Goal: Information Seeking & Learning: Find specific fact

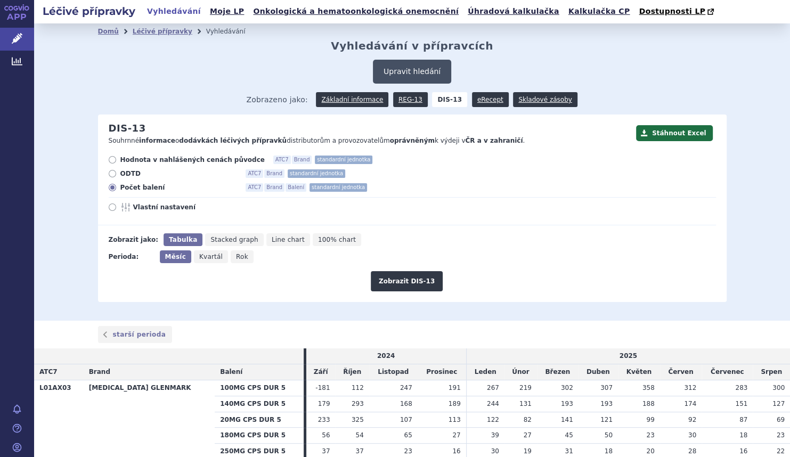
click at [396, 65] on button "Upravit hledání" at bounding box center [412, 72] width 78 height 24
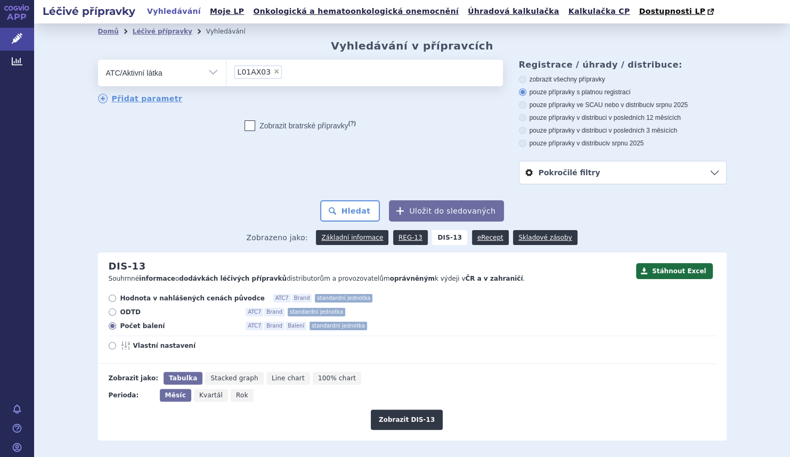
click at [273, 69] on span "×" at bounding box center [276, 71] width 6 height 6
click at [226, 69] on select "L01AX03" at bounding box center [226, 72] width 1 height 27
select select
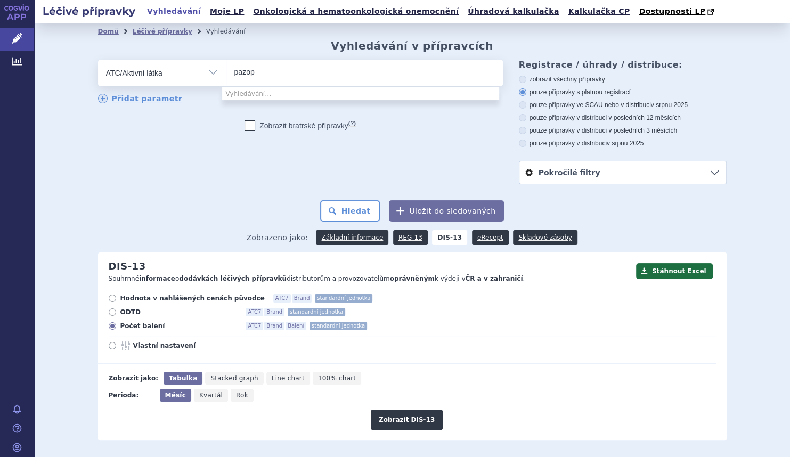
type input "pazopa"
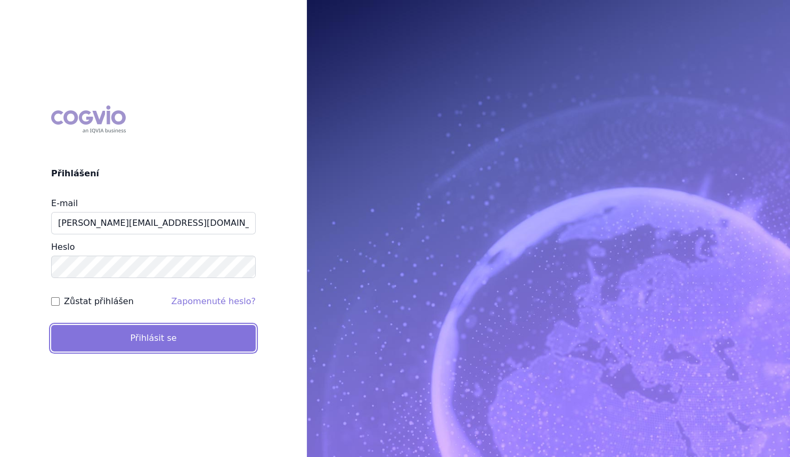
click at [160, 349] on button "Přihlásit se" at bounding box center [153, 338] width 204 height 27
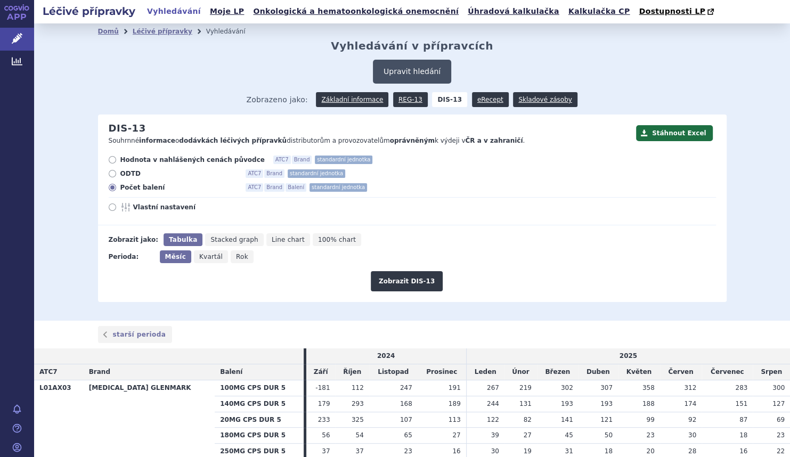
click at [391, 80] on button "Upravit hledání" at bounding box center [412, 72] width 78 height 24
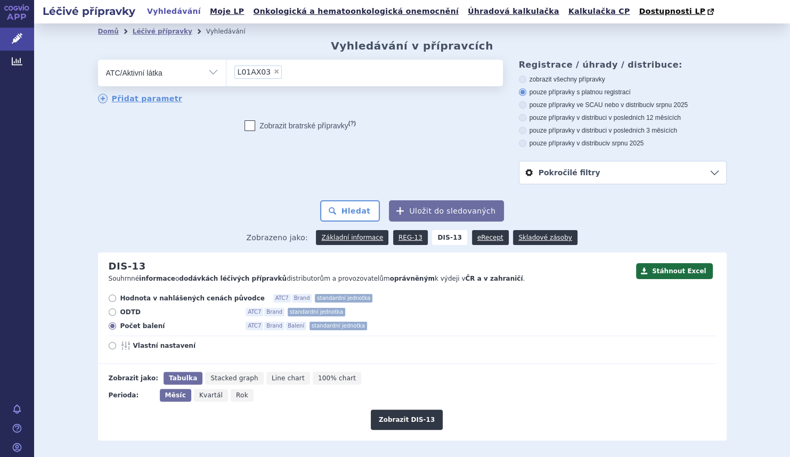
click at [264, 75] on li "× L01AX03" at bounding box center [258, 71] width 48 height 13
click at [226, 75] on select "L01AX03" at bounding box center [226, 72] width 1 height 27
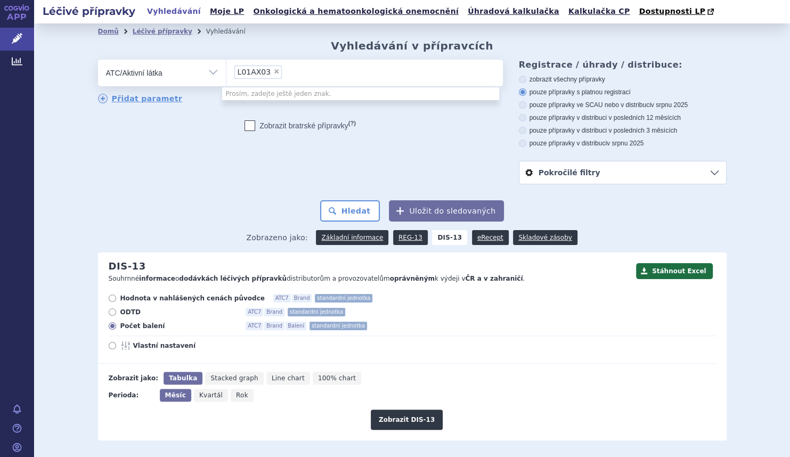
click at [273, 73] on span "×" at bounding box center [276, 71] width 6 height 6
click at [226, 73] on select "L01AX03" at bounding box center [226, 72] width 1 height 27
select select
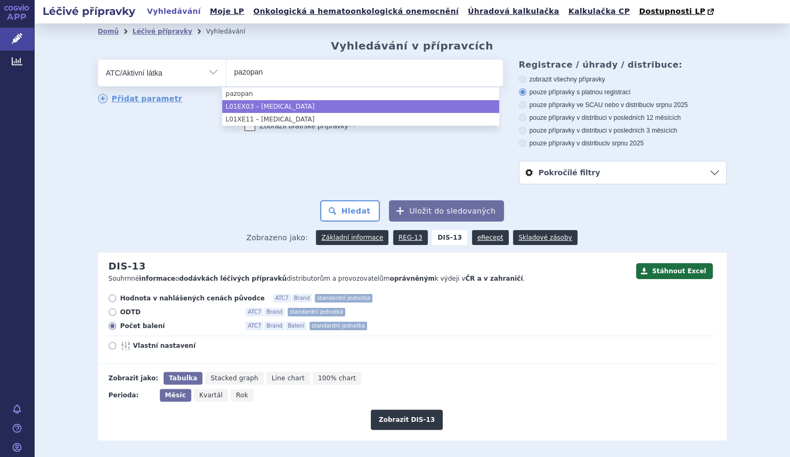
type input "pazopan"
select select "L01EX03"
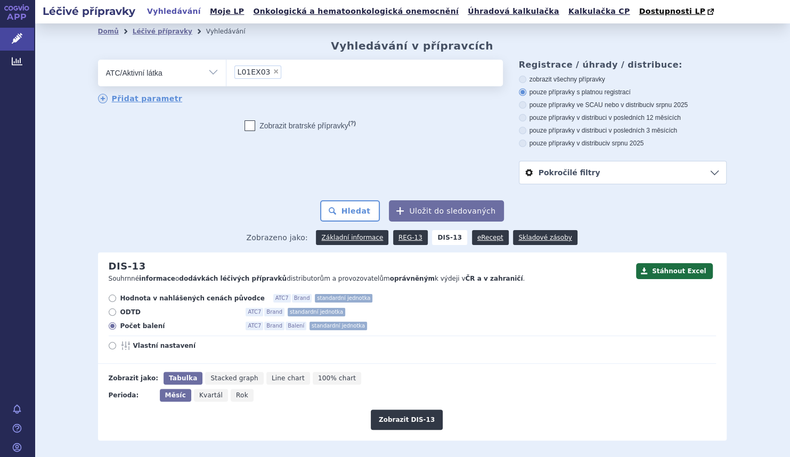
click at [349, 198] on form "odstranit Vše Přípravek/SUKL kód MAH VPOIS ATC/Aktivní látka L01EX03" at bounding box center [412, 141] width 628 height 162
click at [350, 204] on button "Hledat" at bounding box center [350, 210] width 60 height 21
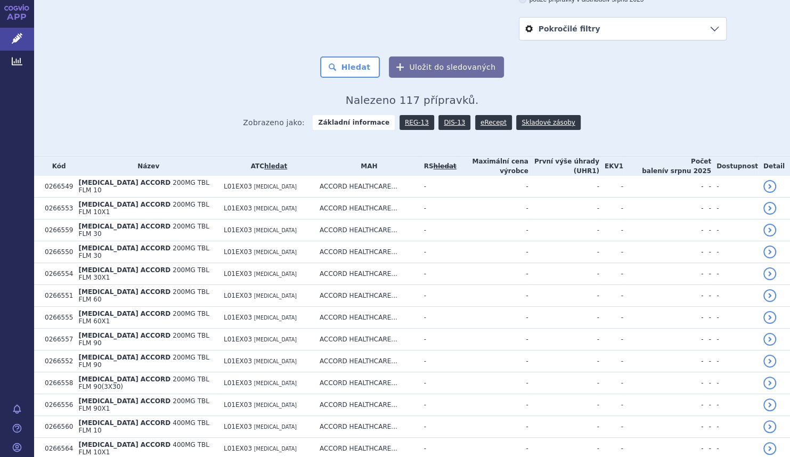
scroll to position [110, 0]
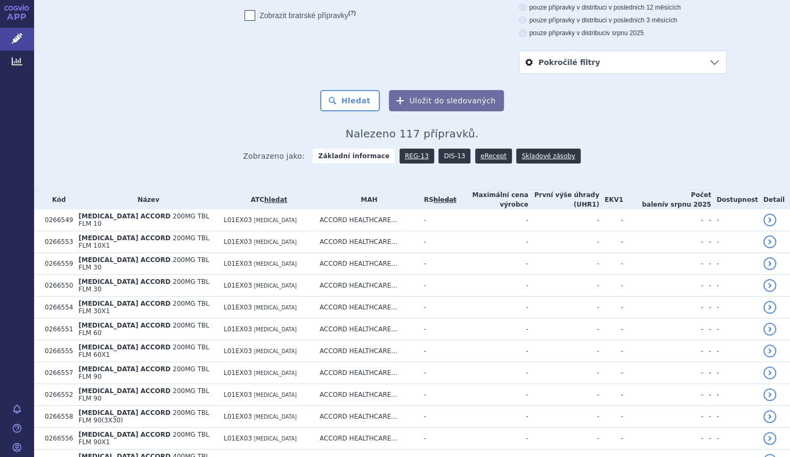
click at [441, 155] on link "DIS-13" at bounding box center [454, 156] width 32 height 15
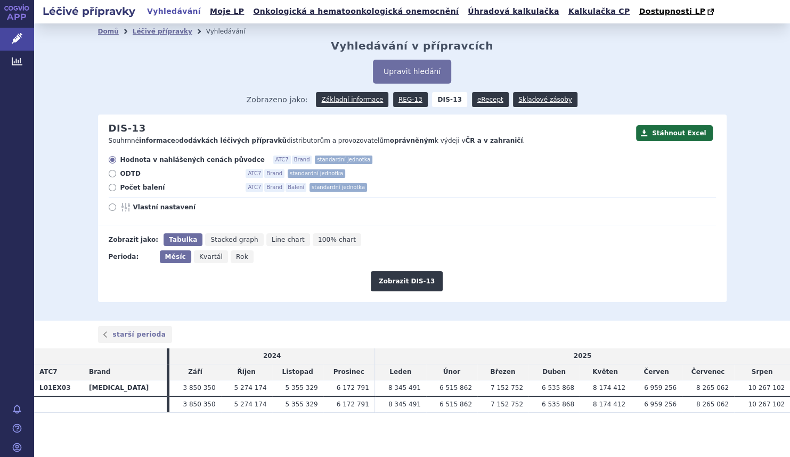
click at [140, 187] on span "Počet balení" at bounding box center [178, 187] width 117 height 9
click at [117, 187] on input "Počet balení ATC7 Brand Balení standardní jednotka" at bounding box center [113, 188] width 7 height 7
radio input "true"
click at [404, 282] on button "Zobrazit DIS-13" at bounding box center [407, 281] width 72 height 20
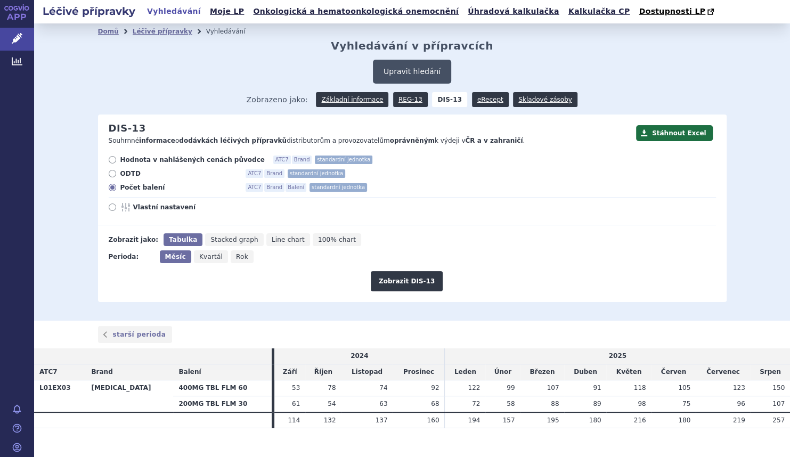
click at [412, 68] on button "Upravit hledání" at bounding box center [412, 72] width 78 height 24
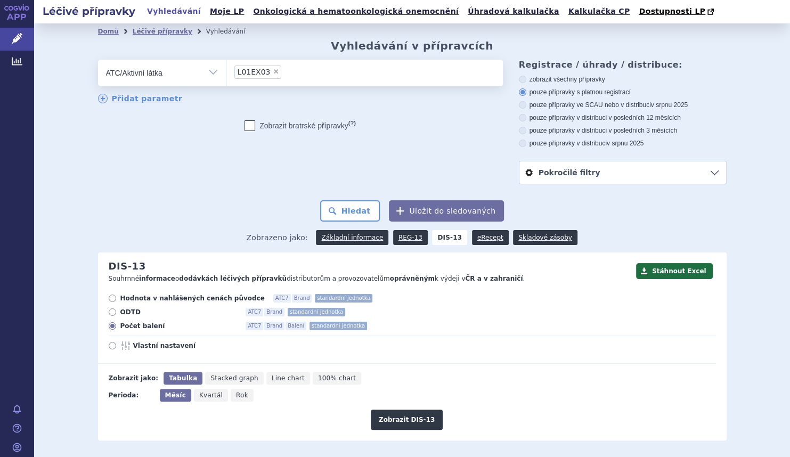
click at [273, 73] on span "×" at bounding box center [276, 71] width 6 height 6
click at [226, 73] on select "L01EX03" at bounding box center [226, 72] width 1 height 27
select select
click at [267, 72] on ul at bounding box center [364, 71] width 276 height 22
click at [226, 72] on select at bounding box center [226, 72] width 1 height 27
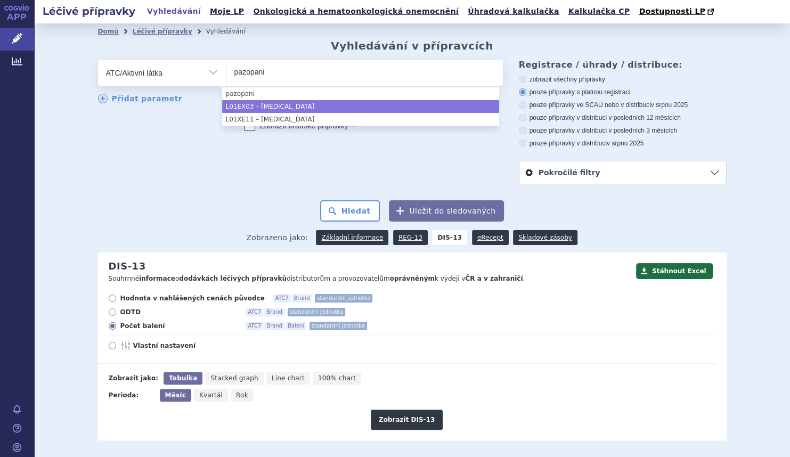
type input "pazopani"
select select "L01EX03"
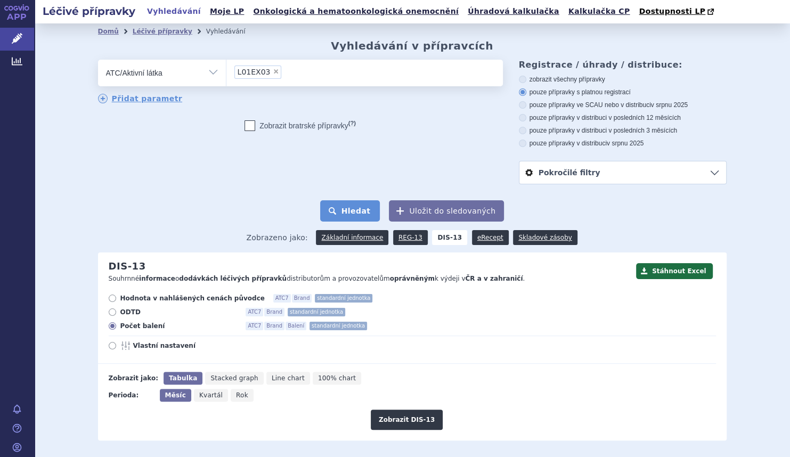
click at [362, 216] on button "Hledat" at bounding box center [350, 210] width 60 height 21
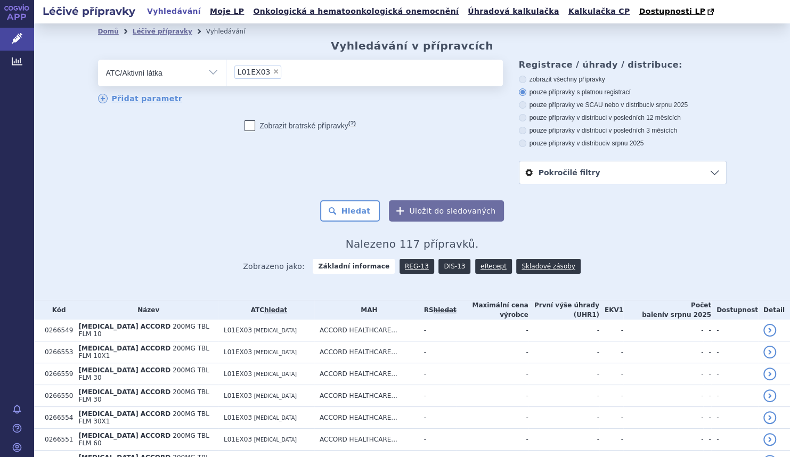
click at [453, 264] on link "DIS-13" at bounding box center [454, 266] width 32 height 15
